Goal: Information Seeking & Learning: Learn about a topic

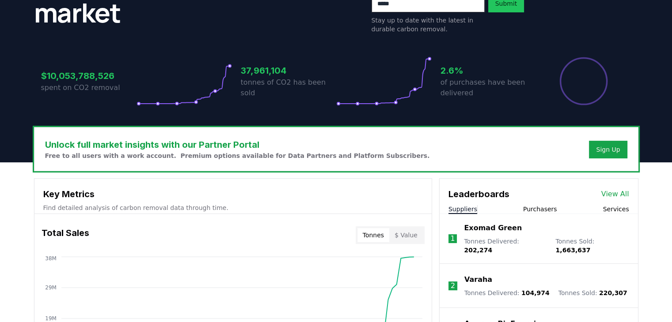
scroll to position [144, 0]
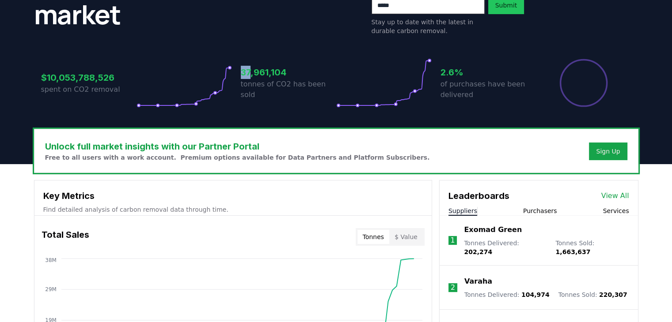
drag, startPoint x: 242, startPoint y: 76, endPoint x: 250, endPoint y: 76, distance: 7.9
click at [250, 76] on h3 "37,961,104" at bounding box center [288, 72] width 95 height 13
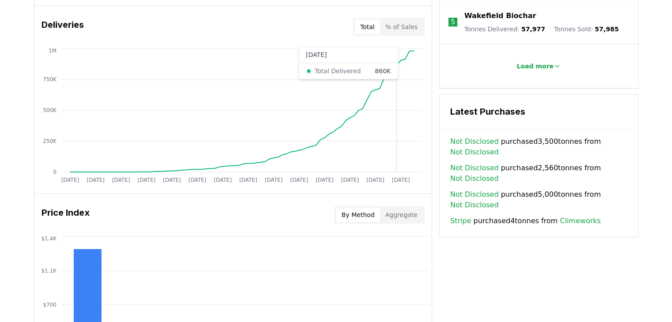
scroll to position [537, 0]
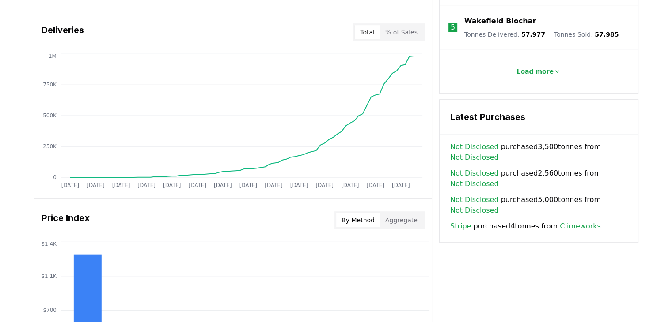
click at [56, 31] on h3 "Deliveries" at bounding box center [63, 32] width 42 height 18
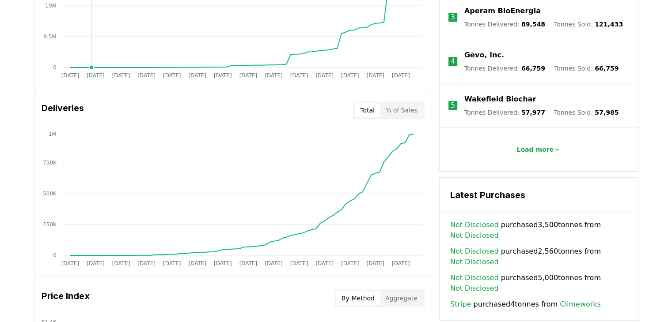
scroll to position [459, 0]
click at [396, 103] on button "% of Sales" at bounding box center [401, 110] width 43 height 14
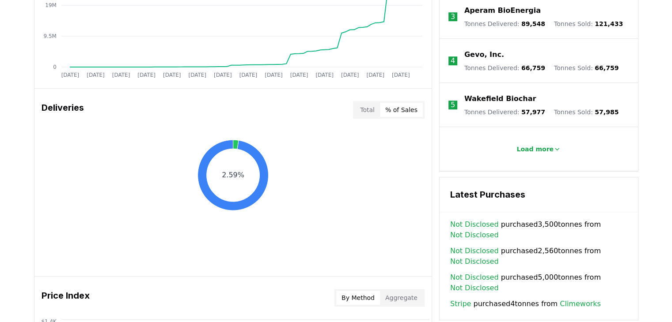
click at [378, 109] on button "Total" at bounding box center [367, 110] width 25 height 14
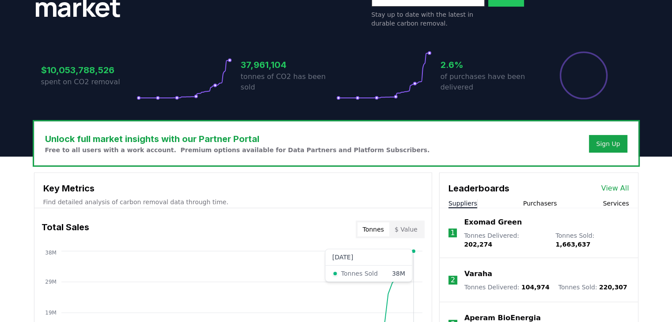
scroll to position [152, 0]
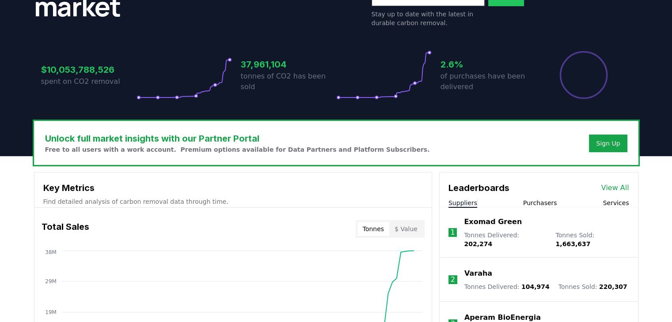
click at [612, 203] on button "Services" at bounding box center [615, 203] width 26 height 9
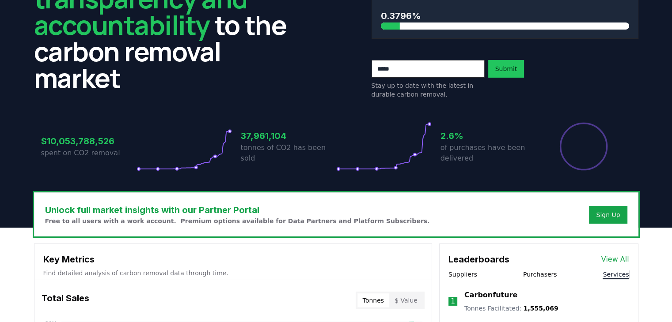
scroll to position [0, 0]
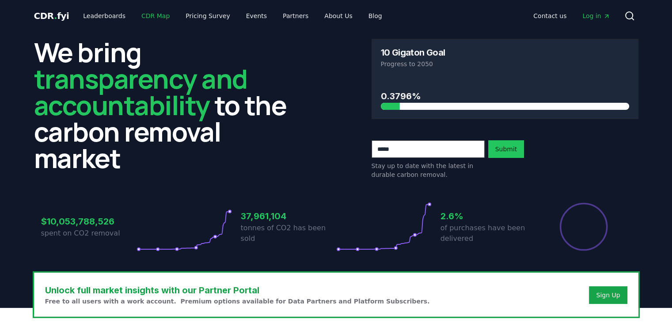
click at [152, 18] on link "CDR Map" at bounding box center [155, 16] width 42 height 16
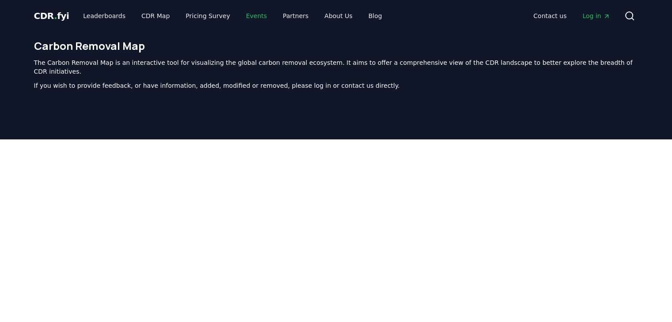
click at [253, 17] on link "Events" at bounding box center [256, 16] width 35 height 16
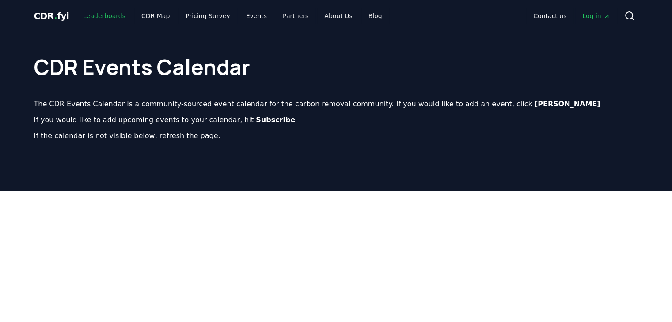
click at [111, 18] on link "Leaderboards" at bounding box center [104, 16] width 57 height 16
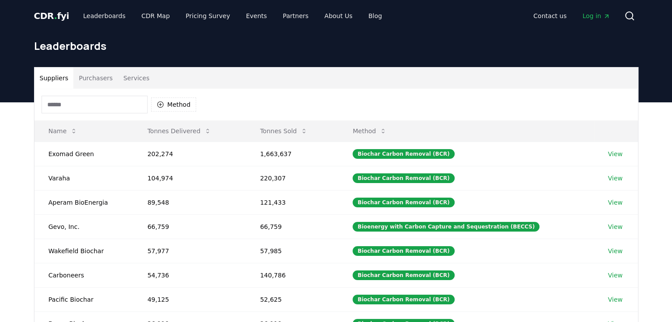
click at [131, 78] on button "Services" at bounding box center [136, 78] width 37 height 21
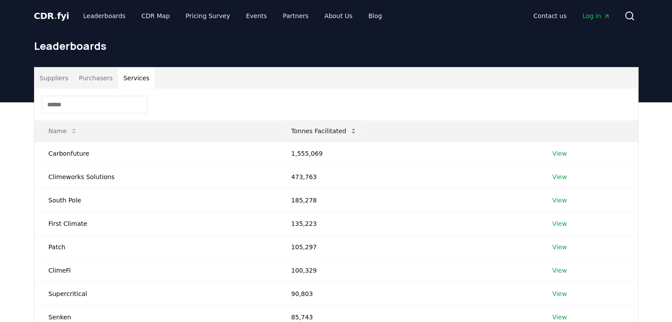
click at [306, 132] on button "Tonnes Facilitated" at bounding box center [324, 131] width 80 height 18
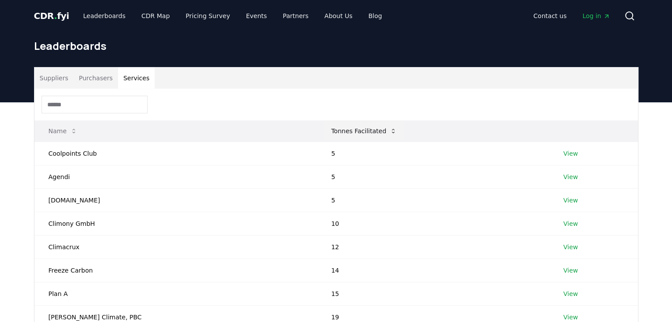
click at [324, 132] on button "Tonnes Facilitated" at bounding box center [364, 131] width 80 height 18
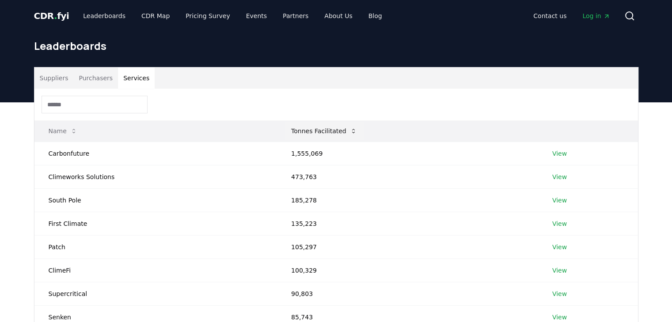
click at [309, 132] on button "Tonnes Facilitated" at bounding box center [324, 131] width 80 height 18
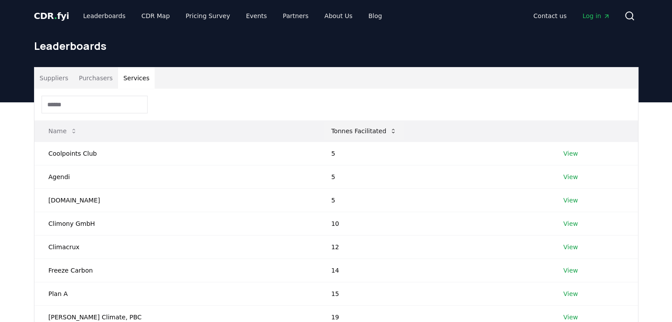
click at [324, 133] on button "Tonnes Facilitated" at bounding box center [364, 131] width 80 height 18
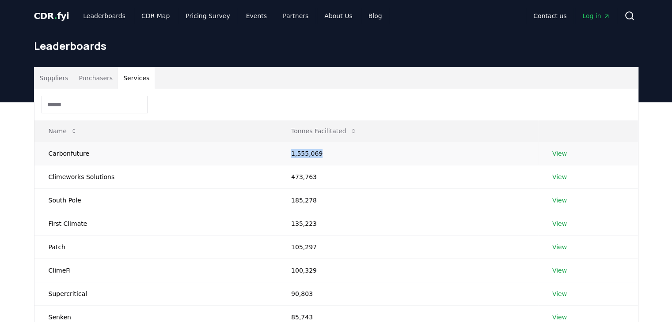
drag, startPoint x: 287, startPoint y: 155, endPoint x: 317, endPoint y: 152, distance: 30.5
click at [317, 152] on td "1,555,069" at bounding box center [407, 153] width 261 height 23
click at [106, 16] on link "Leaderboards" at bounding box center [104, 16] width 57 height 16
click at [64, 78] on button "Suppliers" at bounding box center [53, 78] width 39 height 21
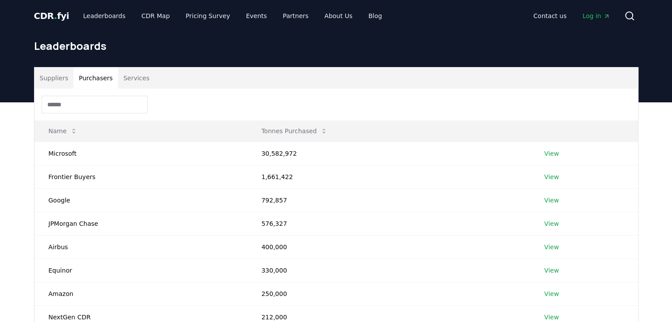
click at [87, 81] on button "Purchasers" at bounding box center [95, 78] width 45 height 21
click at [37, 81] on button "Suppliers" at bounding box center [53, 78] width 39 height 21
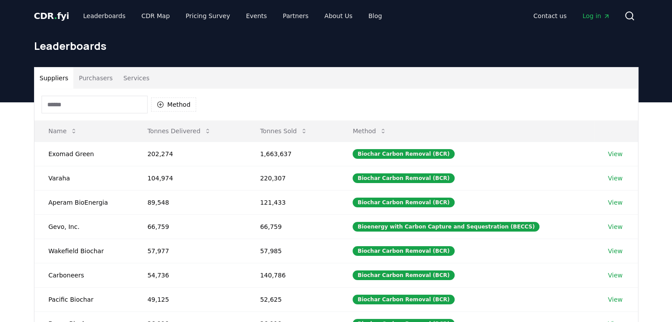
click at [94, 80] on button "Purchasers" at bounding box center [95, 78] width 45 height 21
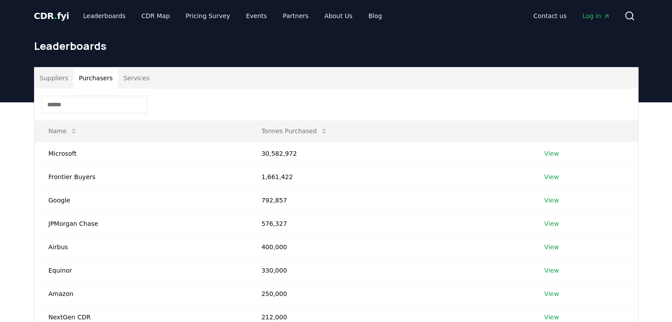
click at [67, 80] on button "Suppliers" at bounding box center [53, 78] width 39 height 21
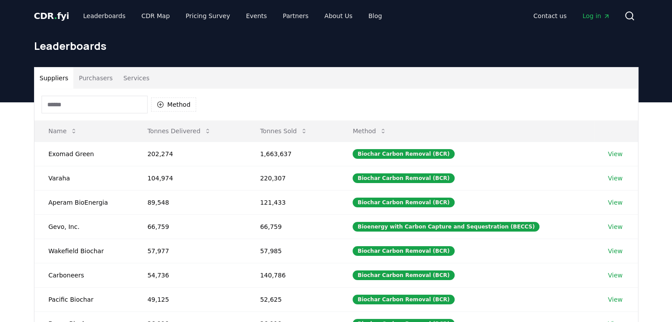
click at [55, 15] on span "CDR . fyi" at bounding box center [51, 16] width 35 height 11
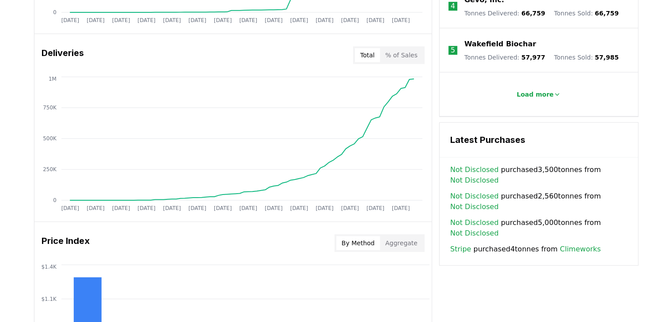
scroll to position [514, 0]
drag, startPoint x: 506, startPoint y: 241, endPoint x: 550, endPoint y: 242, distance: 43.7
click at [550, 244] on span "Stripe purchased 4 tonnes from Climeworks" at bounding box center [525, 249] width 151 height 11
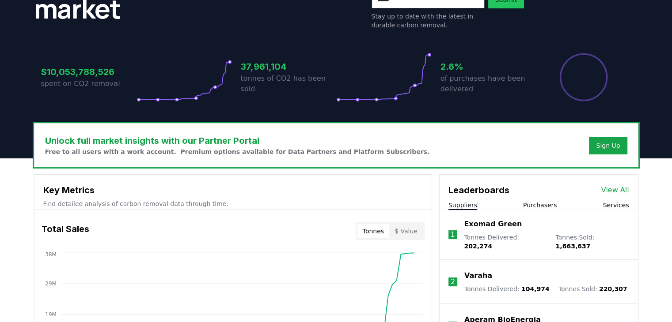
scroll to position [151, 0]
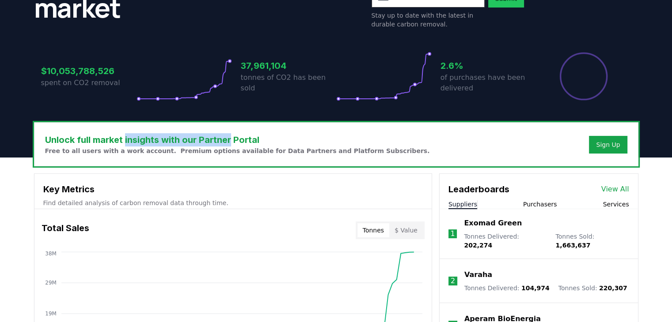
drag, startPoint x: 125, startPoint y: 138, endPoint x: 231, endPoint y: 138, distance: 105.5
click at [231, 138] on h3 "Unlock full market insights with our Partner Portal" at bounding box center [237, 139] width 385 height 13
click at [600, 143] on div "Sign Up" at bounding box center [608, 144] width 24 height 9
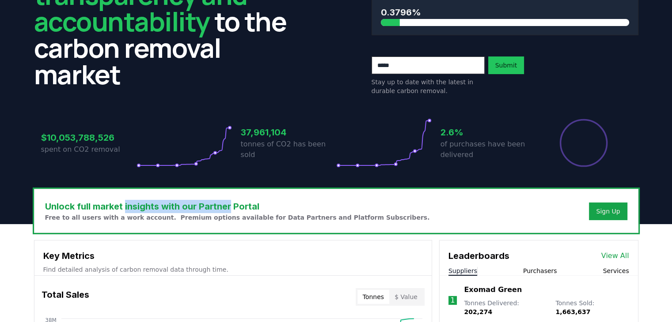
scroll to position [0, 0]
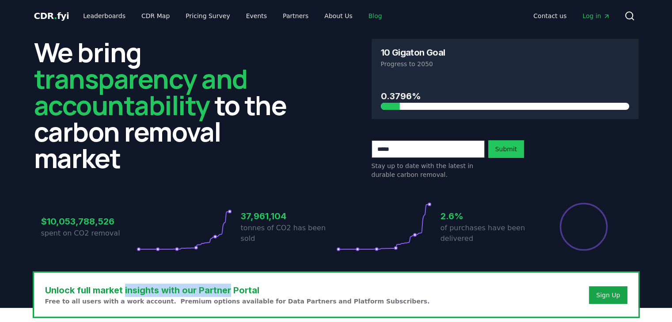
click at [361, 16] on link "Blog" at bounding box center [375, 16] width 28 height 16
click at [361, 20] on link "Blog" at bounding box center [375, 16] width 28 height 16
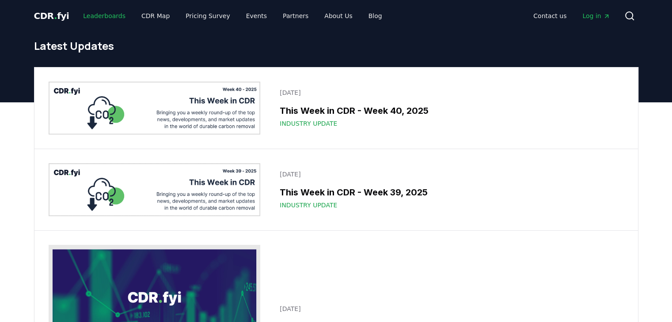
click at [83, 20] on link "Leaderboards" at bounding box center [104, 16] width 57 height 16
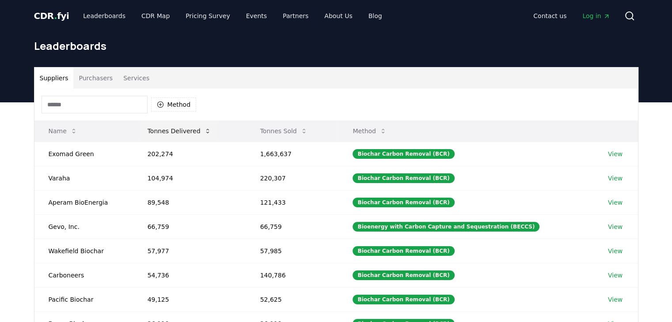
click at [172, 132] on button "Tonnes Delivered" at bounding box center [179, 131] width 78 height 18
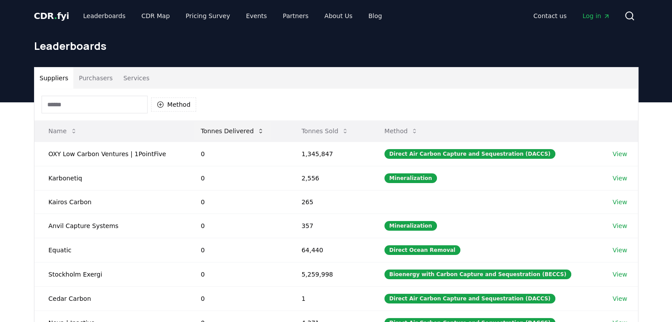
click at [239, 131] on button "Tonnes Delivered" at bounding box center [232, 131] width 78 height 18
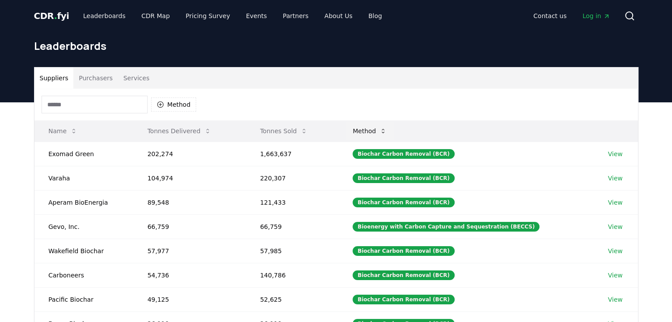
click at [382, 129] on button "Method" at bounding box center [369, 131] width 48 height 18
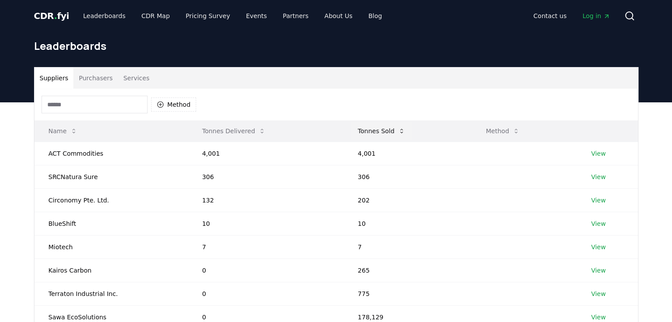
click at [376, 129] on button "Tonnes Sold" at bounding box center [381, 131] width 61 height 18
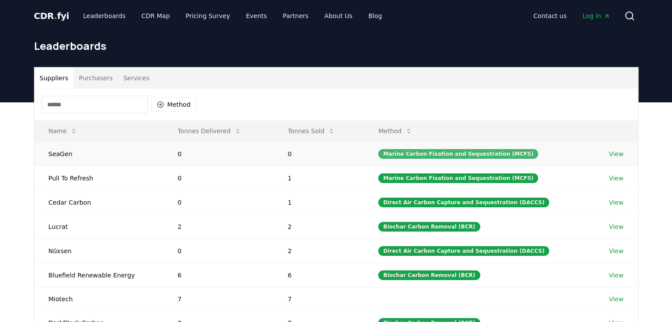
click at [423, 155] on div "Marine Carbon Fixation and Sequestration (MCFS)" at bounding box center [458, 154] width 160 height 10
click at [613, 152] on link "View" at bounding box center [615, 154] width 15 height 9
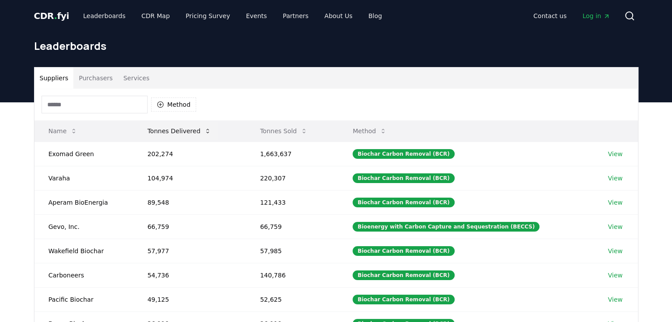
click at [169, 131] on button "Tonnes Delivered" at bounding box center [179, 131] width 78 height 18
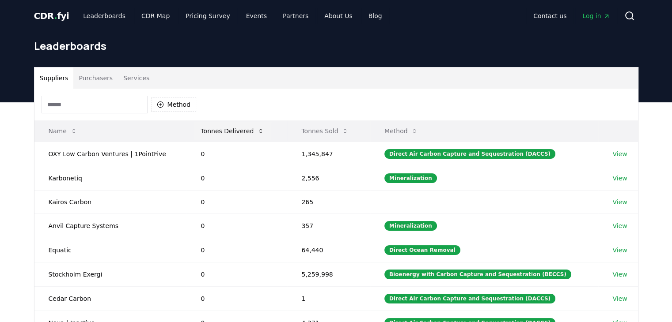
click at [231, 130] on button "Tonnes Delivered" at bounding box center [232, 131] width 78 height 18
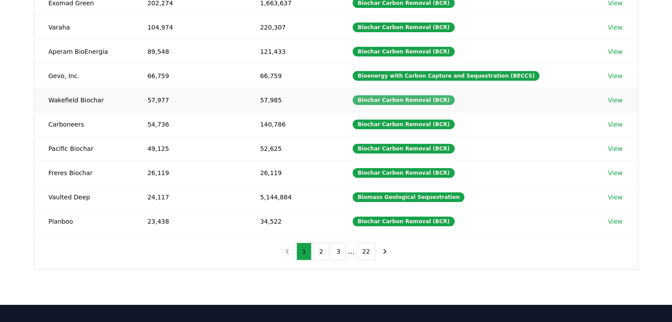
scroll to position [151, 0]
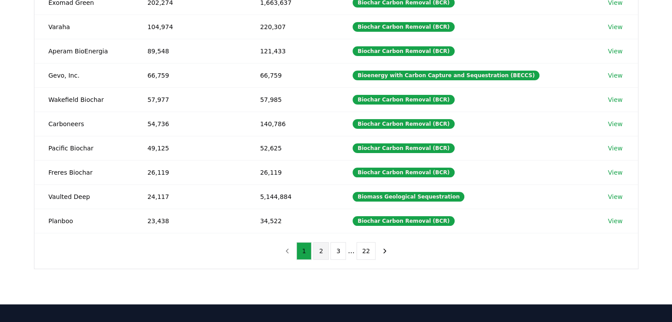
click at [323, 251] on button "2" at bounding box center [320, 251] width 15 height 18
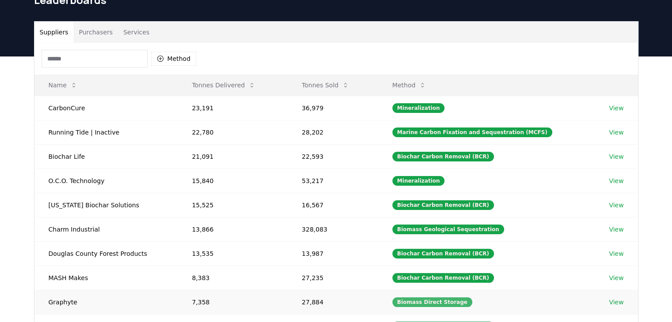
scroll to position [44, 0]
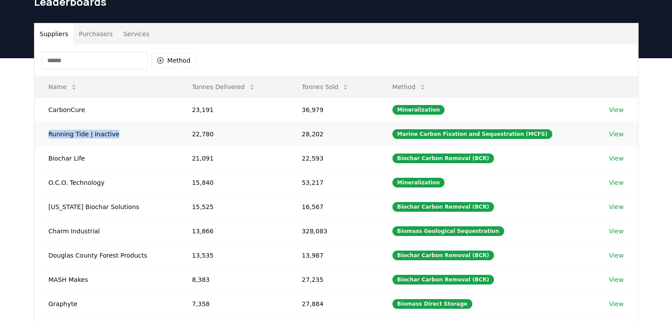
drag, startPoint x: 113, startPoint y: 136, endPoint x: 42, endPoint y: 132, distance: 71.2
click at [42, 132] on td "Running Tide | Inactive" at bounding box center [105, 134] width 143 height 24
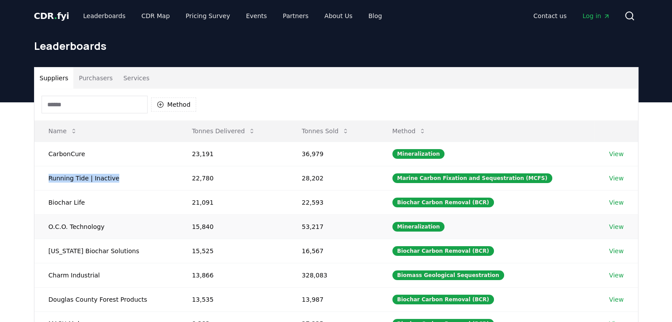
scroll to position [0, 0]
click at [92, 78] on button "Purchasers" at bounding box center [95, 78] width 45 height 21
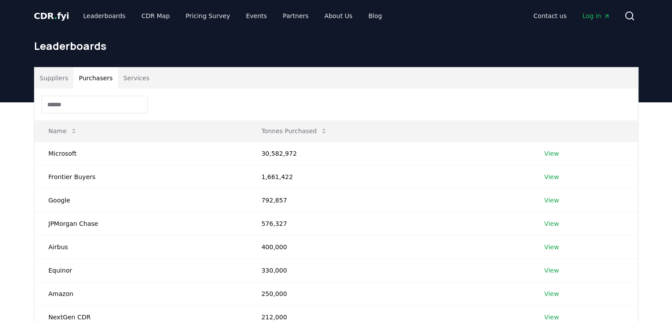
click at [57, 77] on button "Suppliers" at bounding box center [53, 78] width 39 height 21
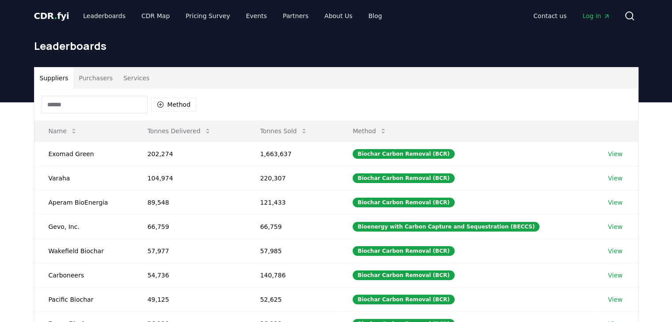
click at [54, 16] on span "CDR . fyi" at bounding box center [51, 16] width 35 height 11
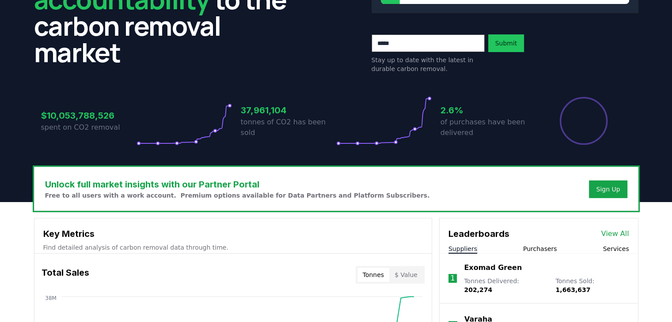
scroll to position [106, 0]
